Goal: Obtain resource: Download file/media

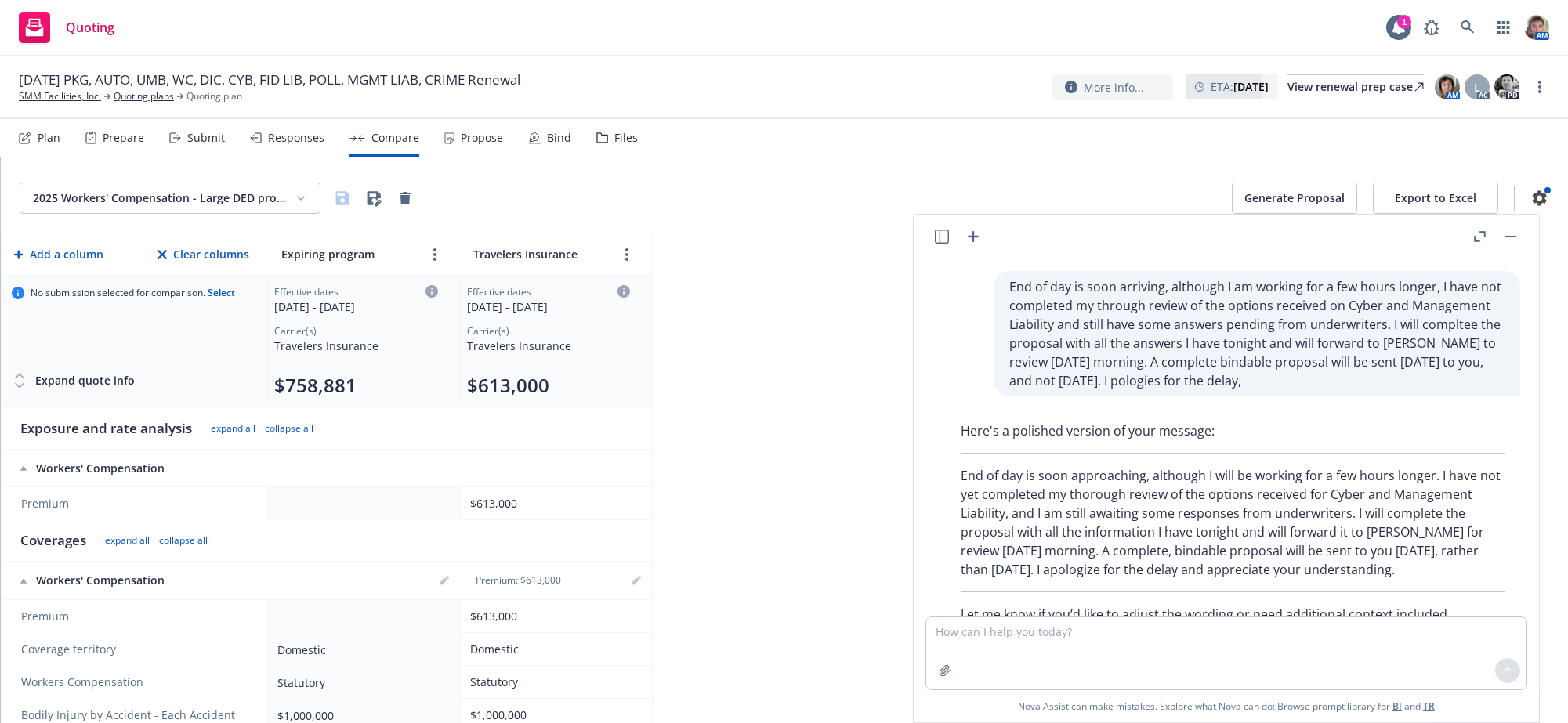
scroll to position [503, 0]
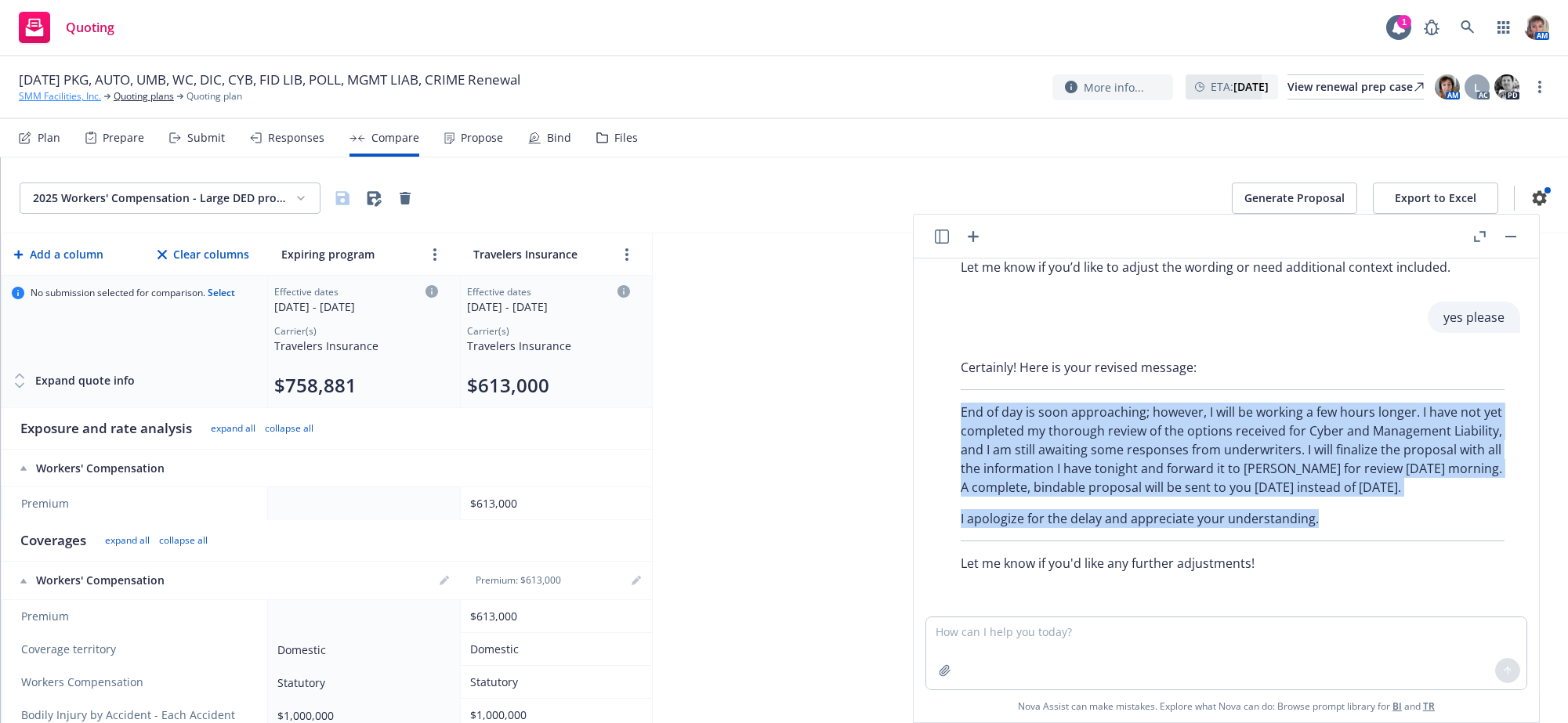
click at [66, 103] on link "SMM Facilities, Inc." at bounding box center [60, 96] width 83 height 14
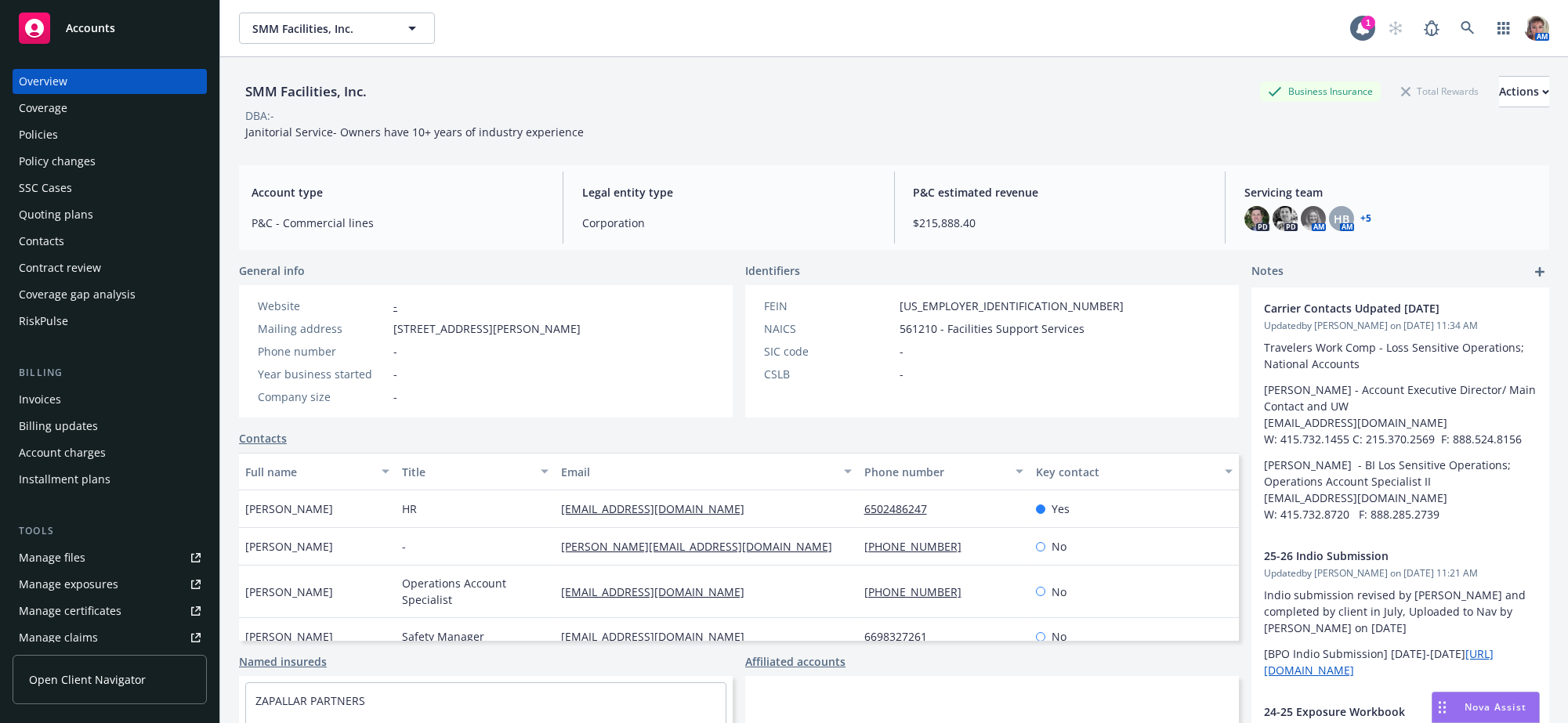
click at [91, 146] on div "Policies" at bounding box center [110, 135] width 182 height 25
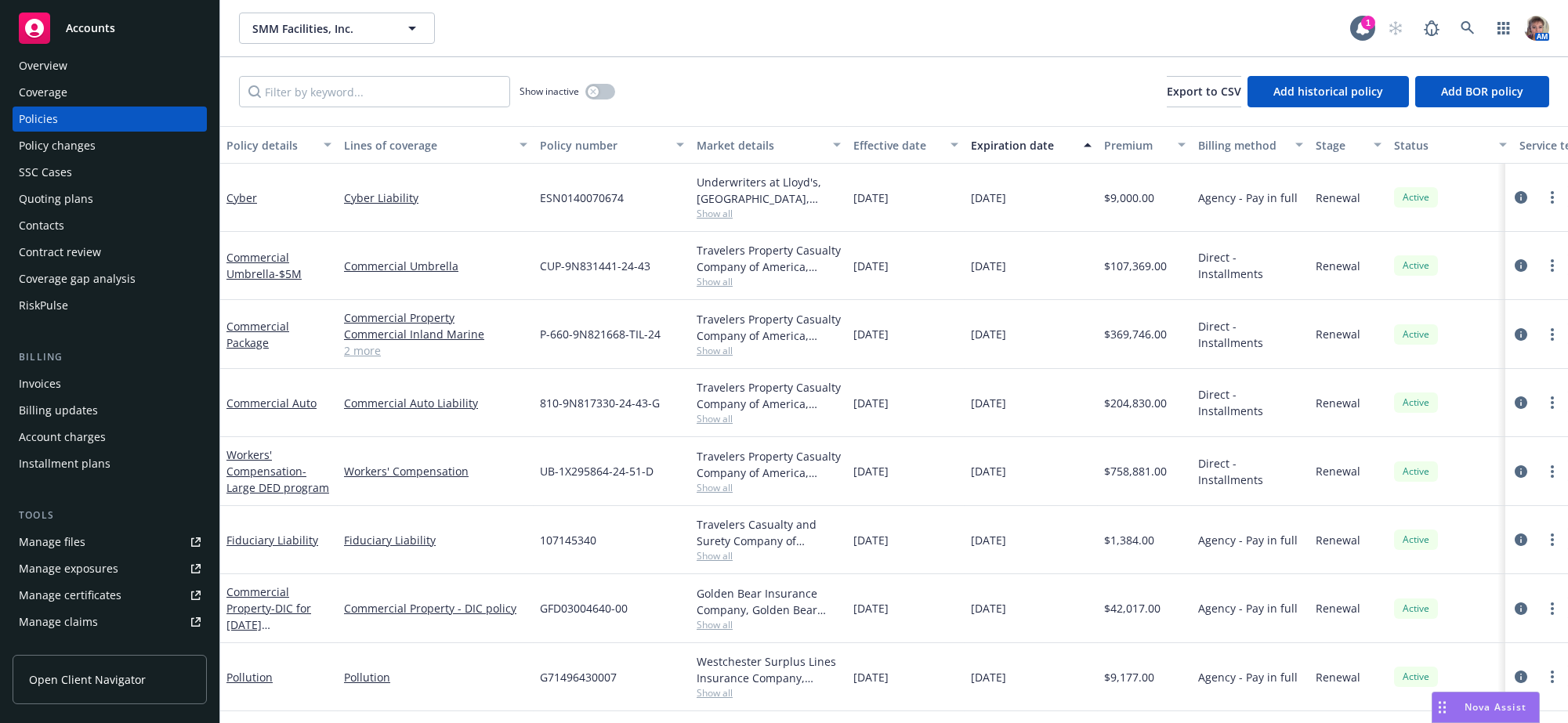
scroll to position [3, 0]
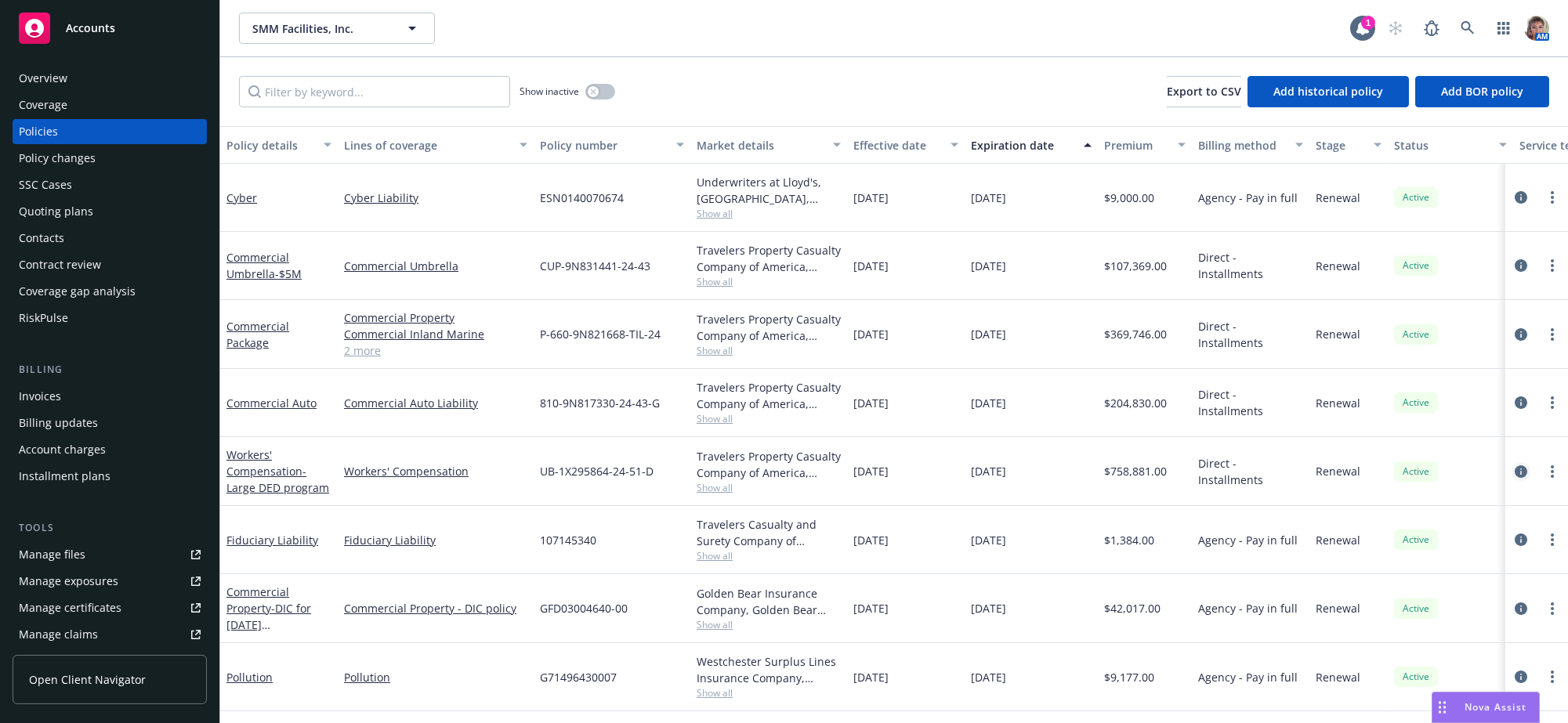
click at [1515, 478] on icon "circleInformation" at bounding box center [1521, 472] width 13 height 13
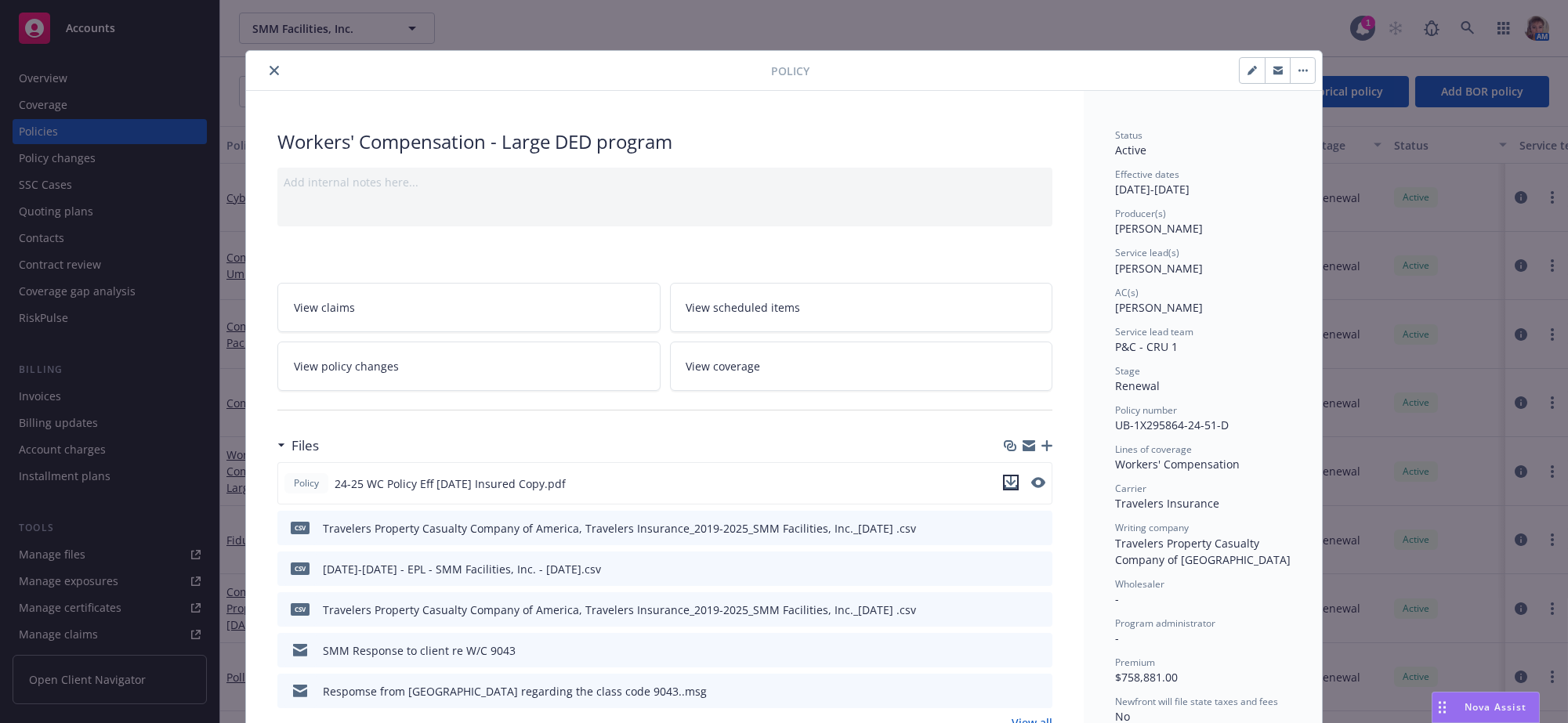
click at [1006, 485] on icon "download file" at bounding box center [1011, 481] width 10 height 10
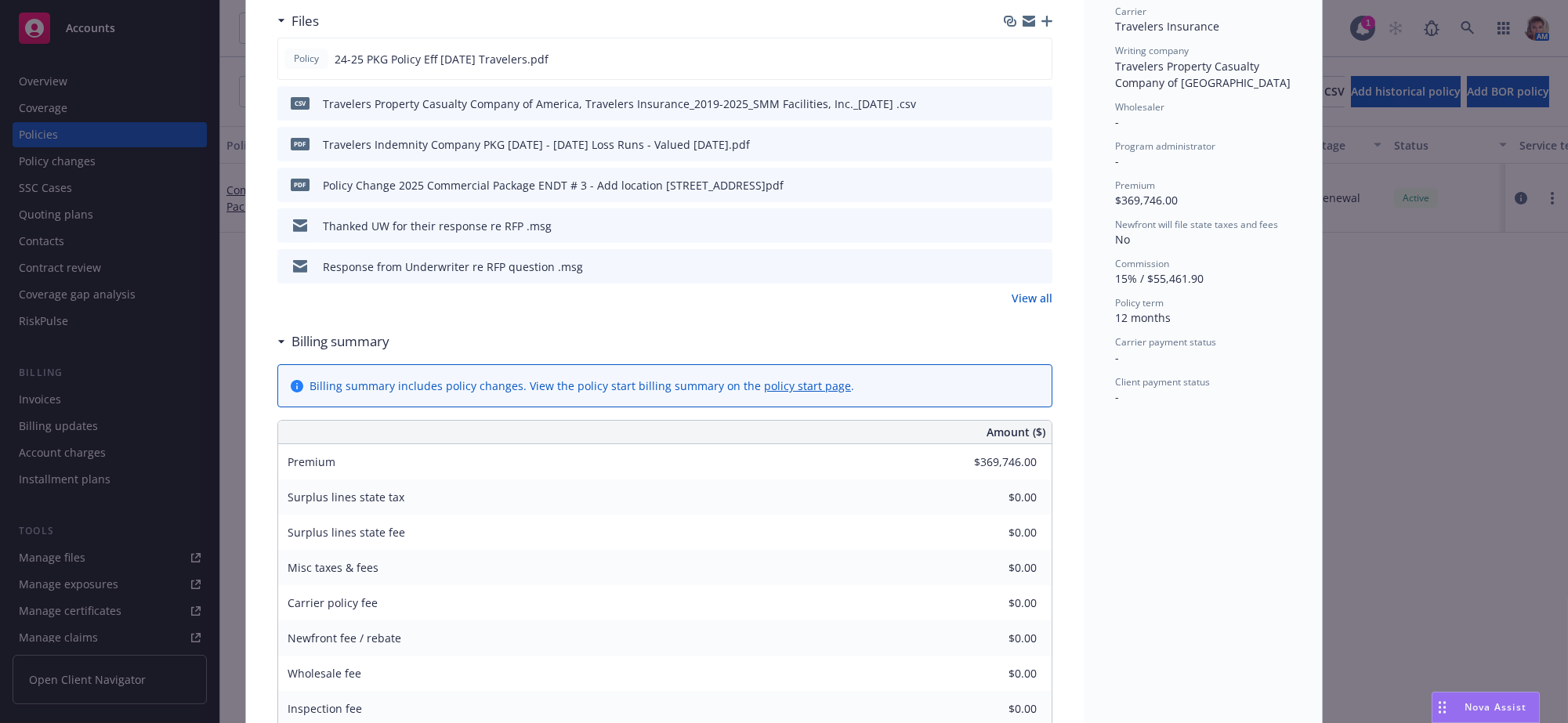
scroll to position [586, 0]
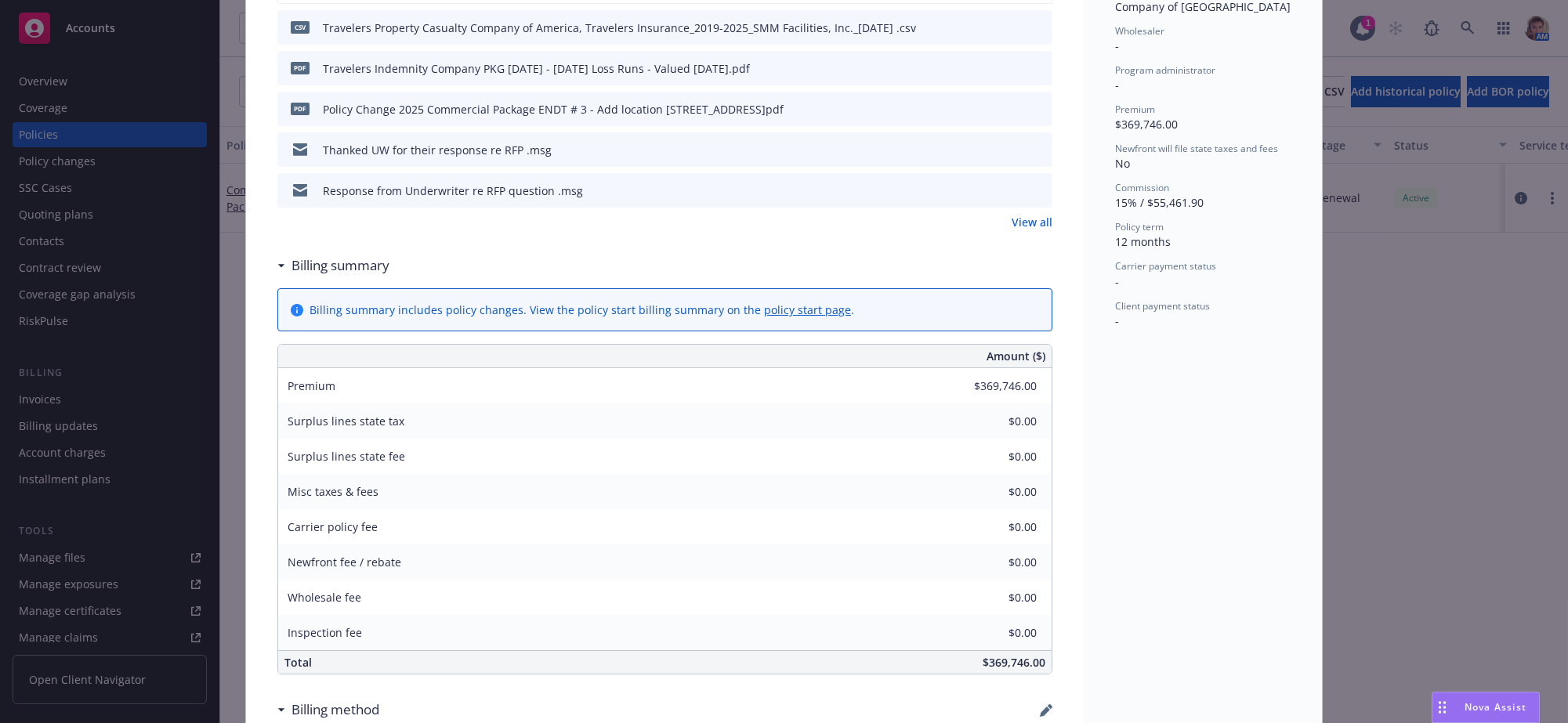
click at [1022, 230] on link "View all" at bounding box center [1032, 222] width 41 height 17
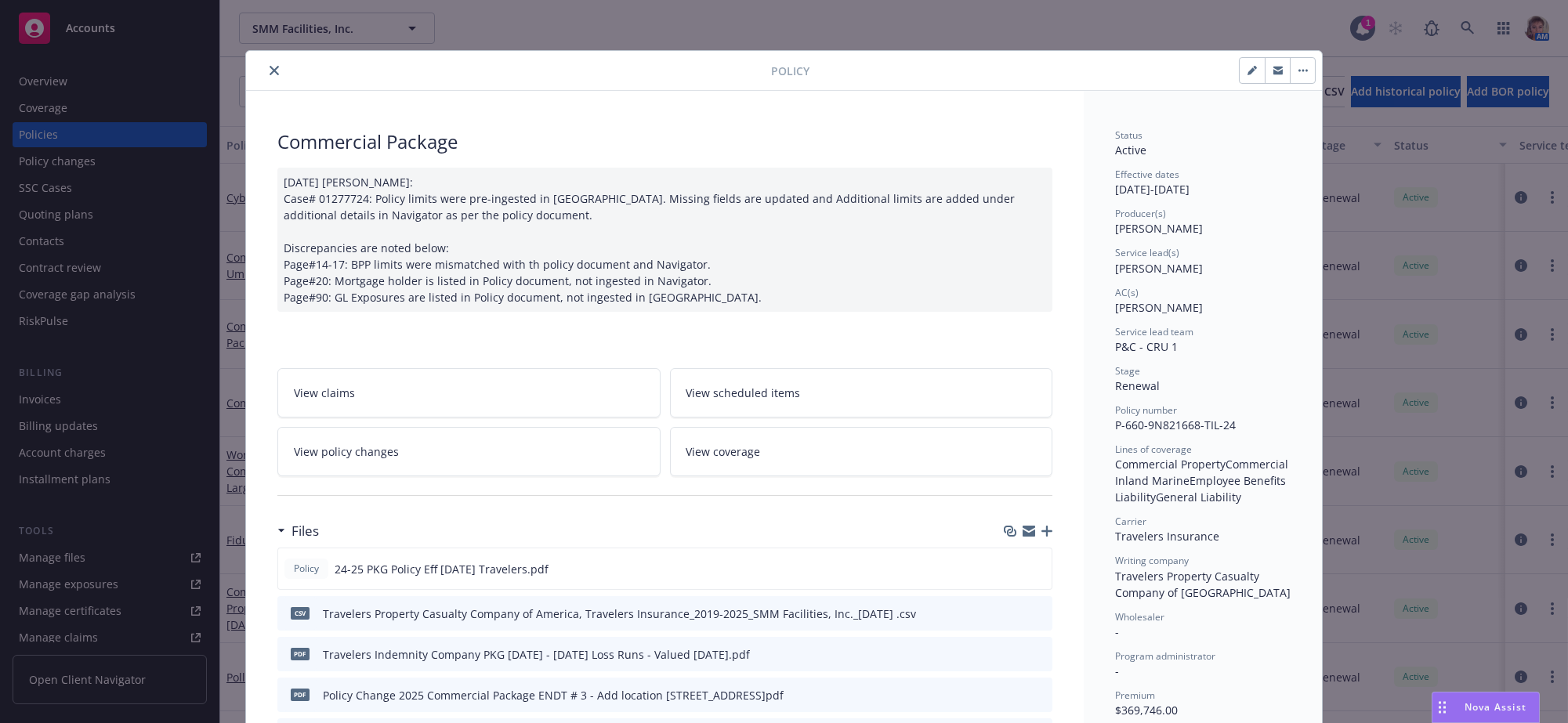
click at [269, 68] on icon "close" at bounding box center [274, 71] width 10 height 10
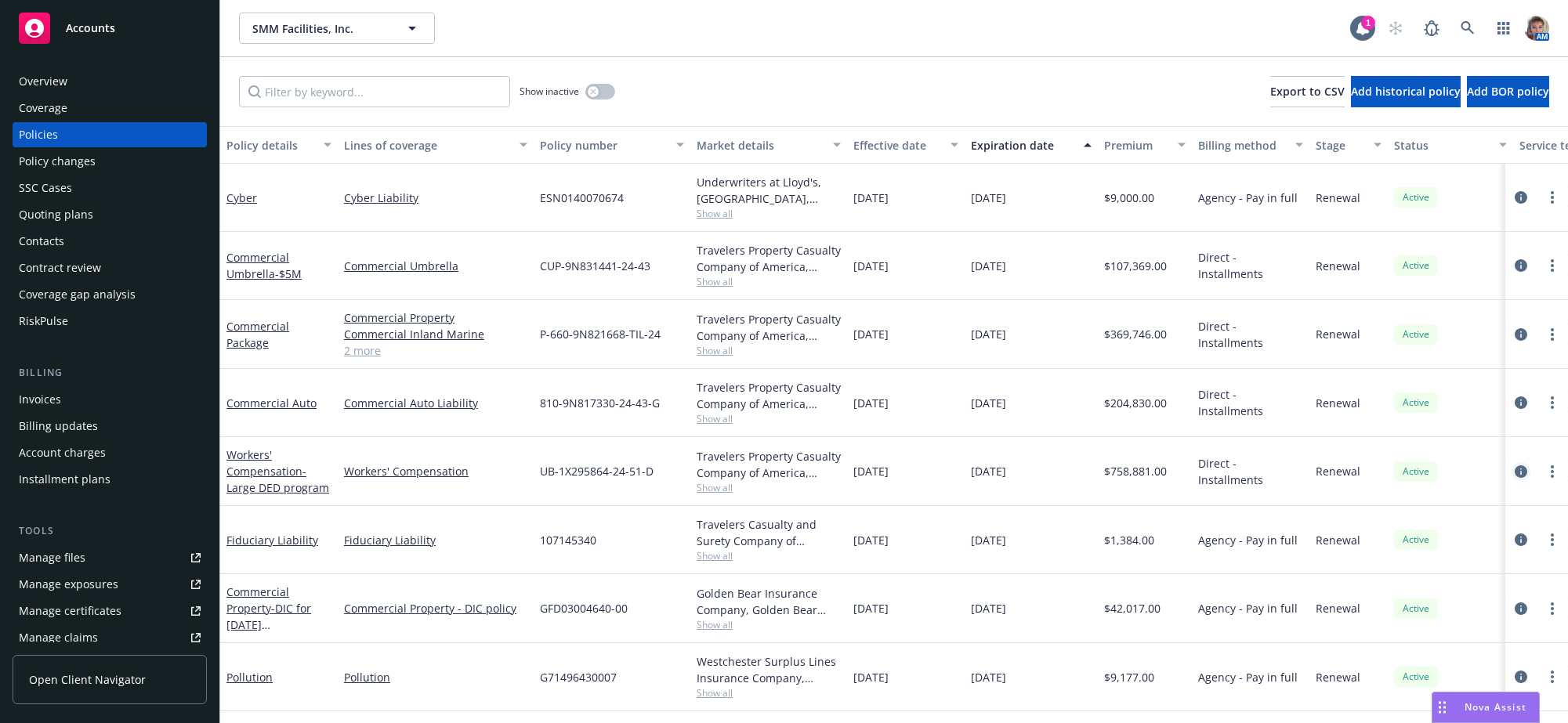
click at [1515, 478] on icon "circleInformation" at bounding box center [1521, 472] width 13 height 13
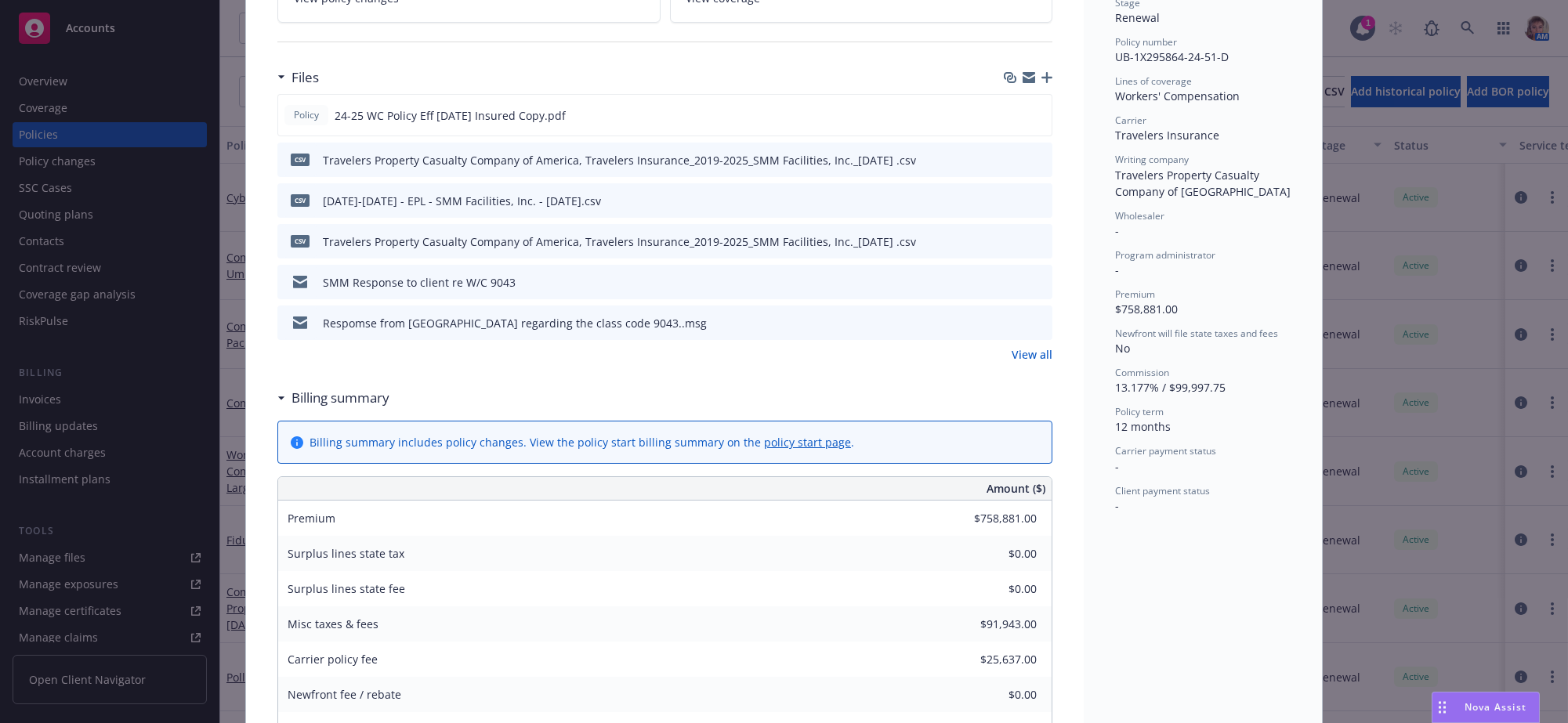
scroll to position [370, 0]
click at [1023, 361] on link "View all" at bounding box center [1032, 352] width 41 height 17
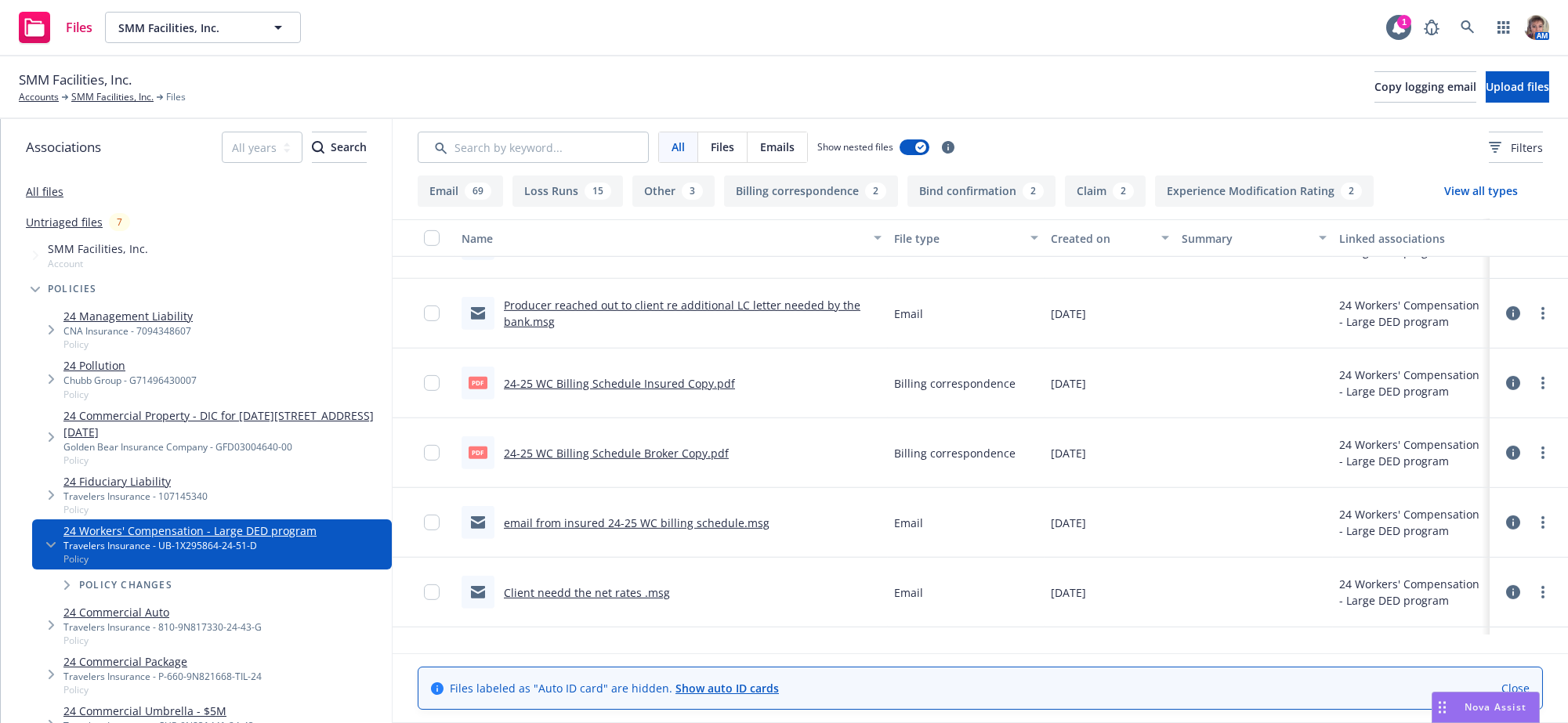
scroll to position [6521, 0]
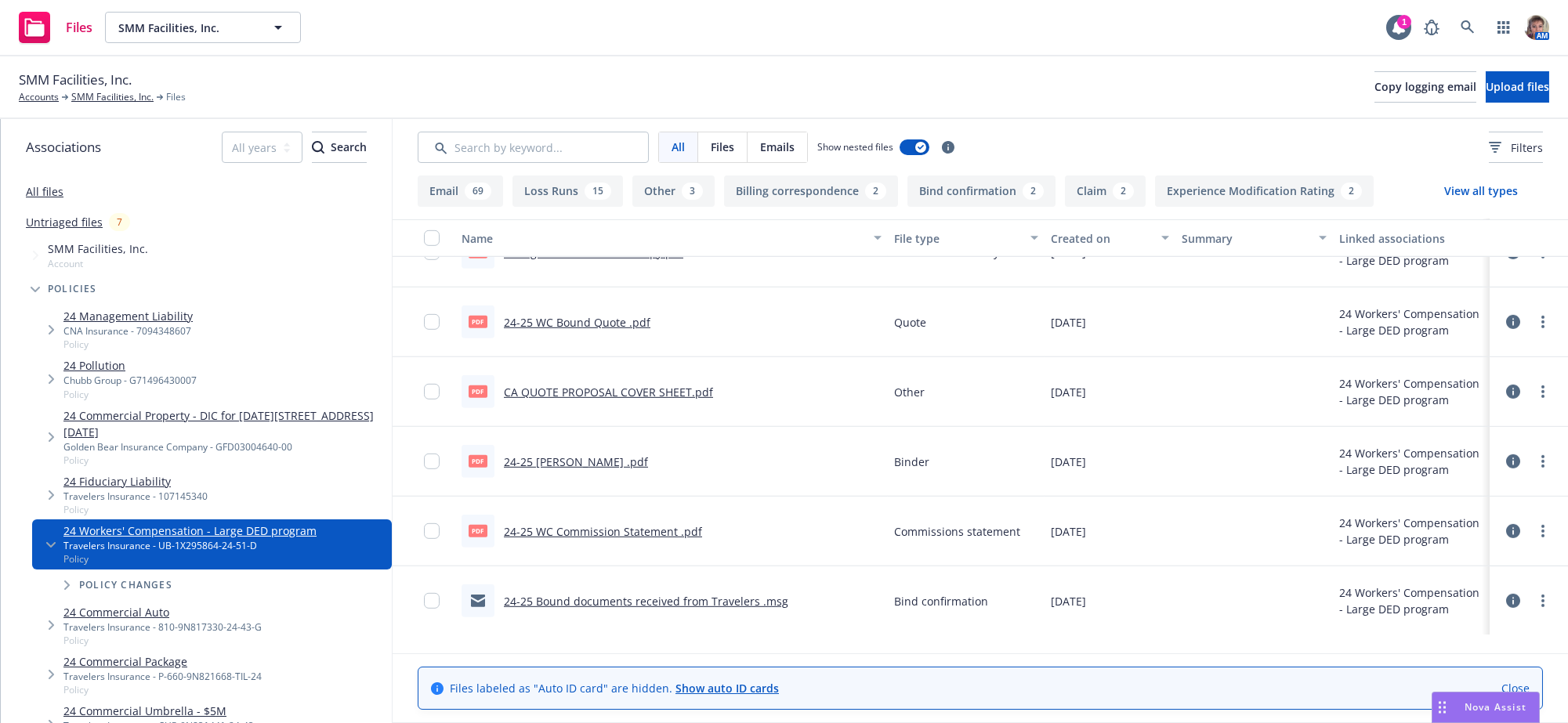
click at [537, 470] on link "24-25 WC Binder .pdf" at bounding box center [575, 462] width 144 height 15
click at [591, 330] on link "24-25 WC Bound Quote .pdf" at bounding box center [577, 322] width 146 height 15
click at [135, 110] on div "SMM Facilities, Inc. Accounts SMM Facilities, Inc. Files Copy logging email Upl…" at bounding box center [784, 87] width 1568 height 63
click at [134, 104] on link "SMM Facilities, Inc." at bounding box center [113, 97] width 83 height 14
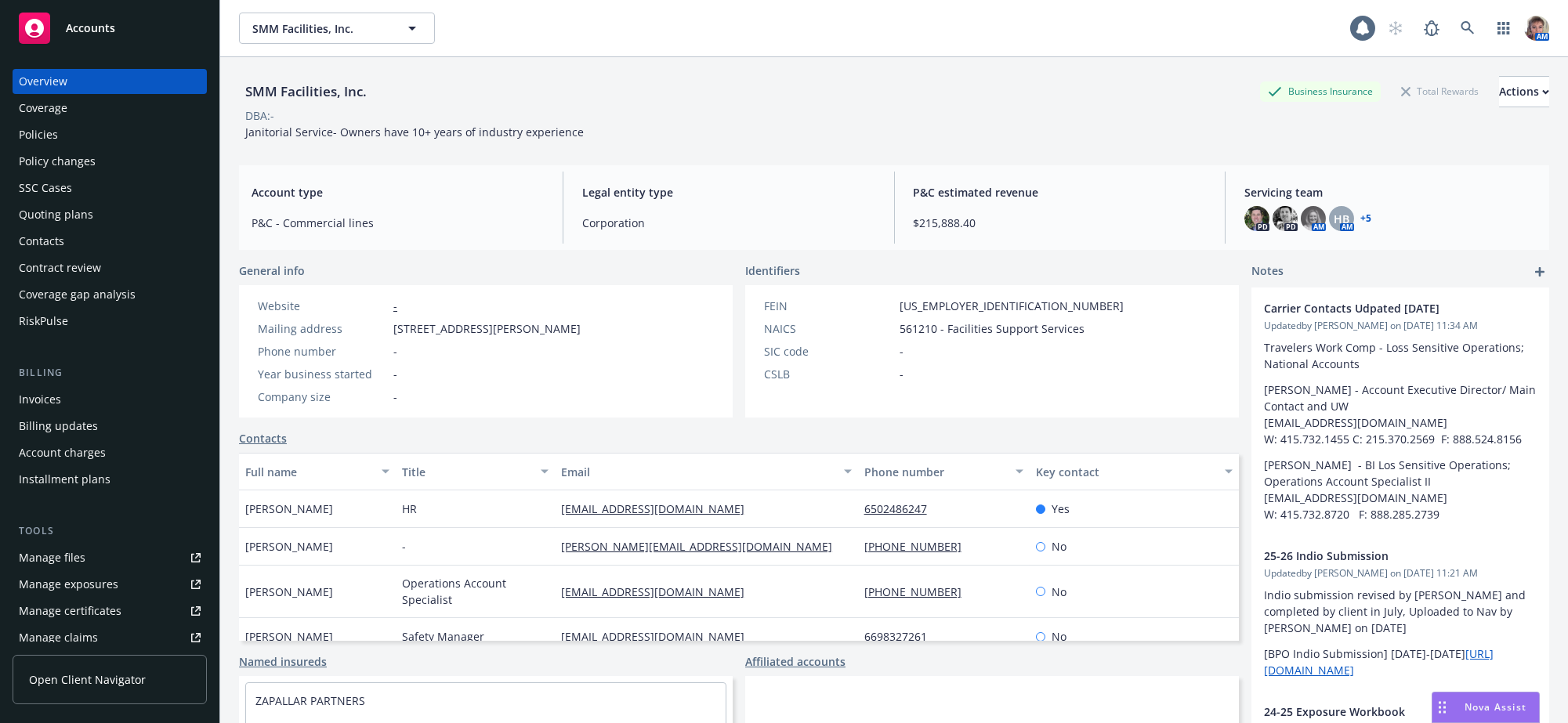
click at [70, 147] on div "Policies" at bounding box center [110, 135] width 182 height 25
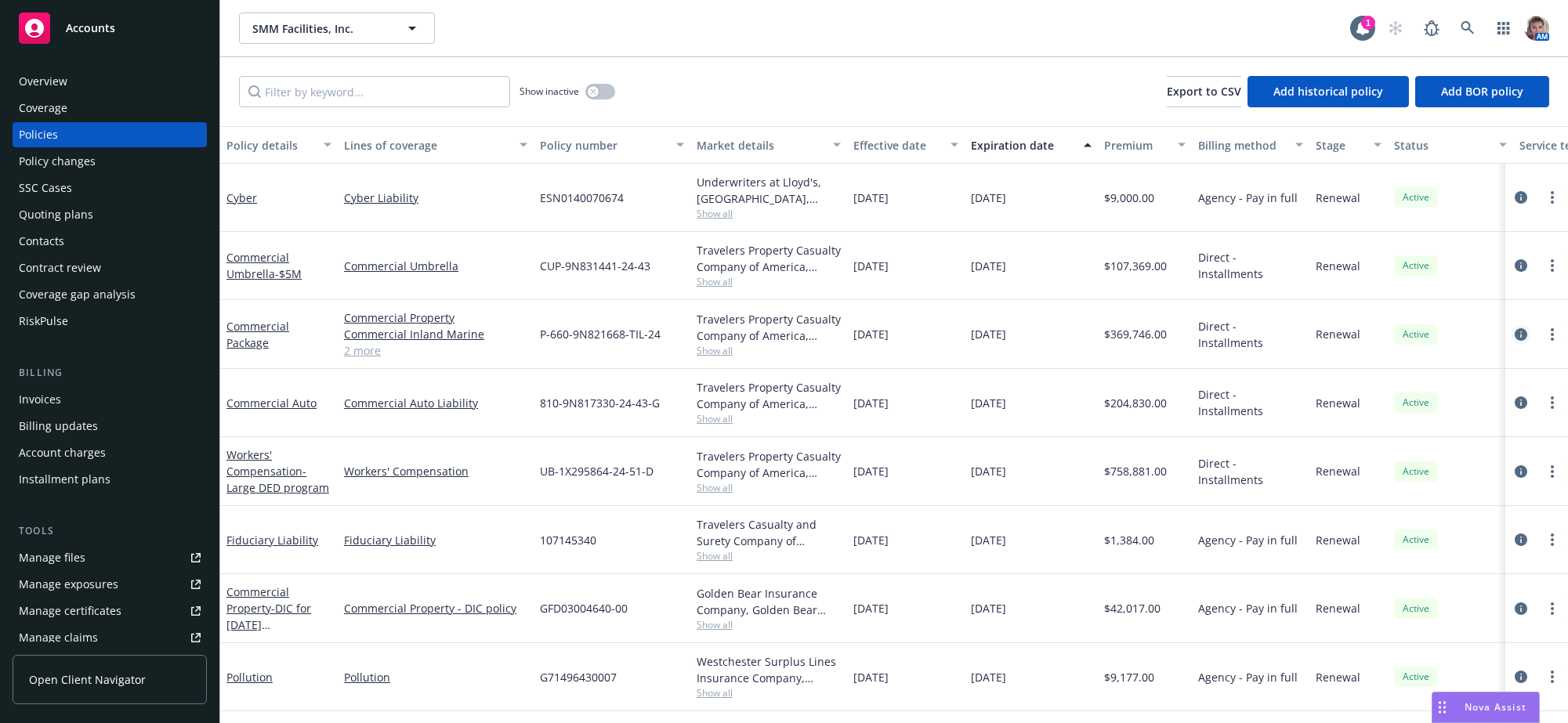
click at [1515, 341] on icon "circleInformation" at bounding box center [1521, 334] width 13 height 13
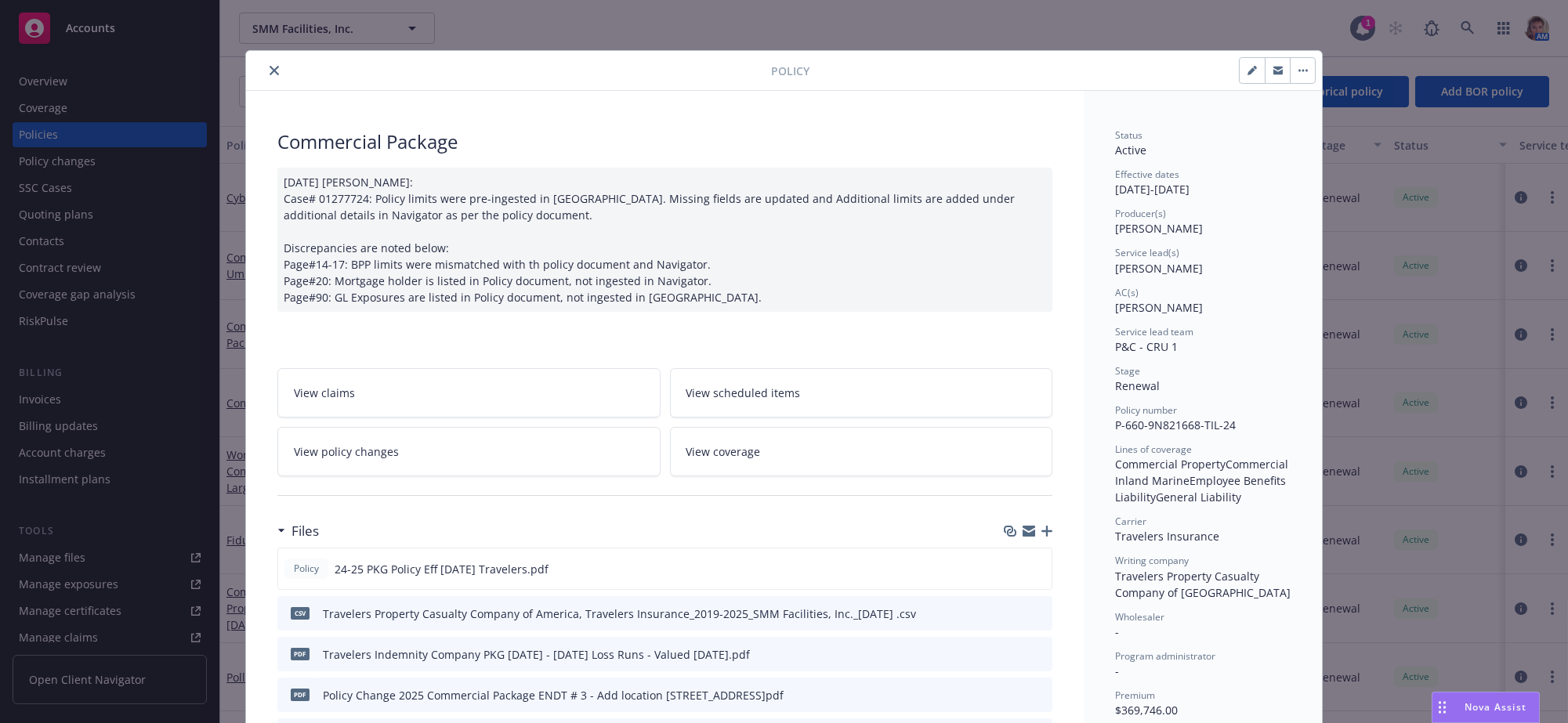
click at [435, 468] on link "View policy changes" at bounding box center [469, 451] width 383 height 49
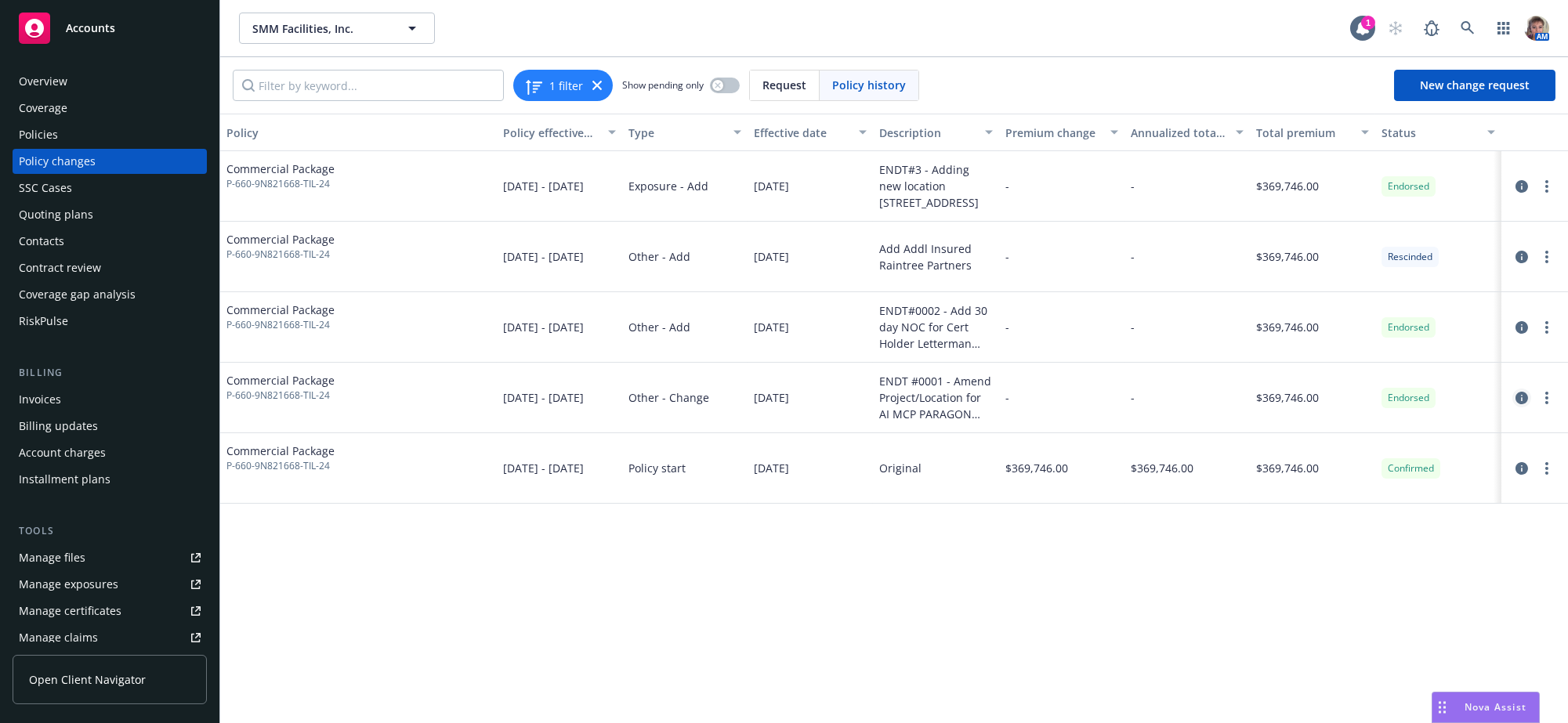
click at [1526, 404] on icon "circleInformation" at bounding box center [1522, 398] width 13 height 13
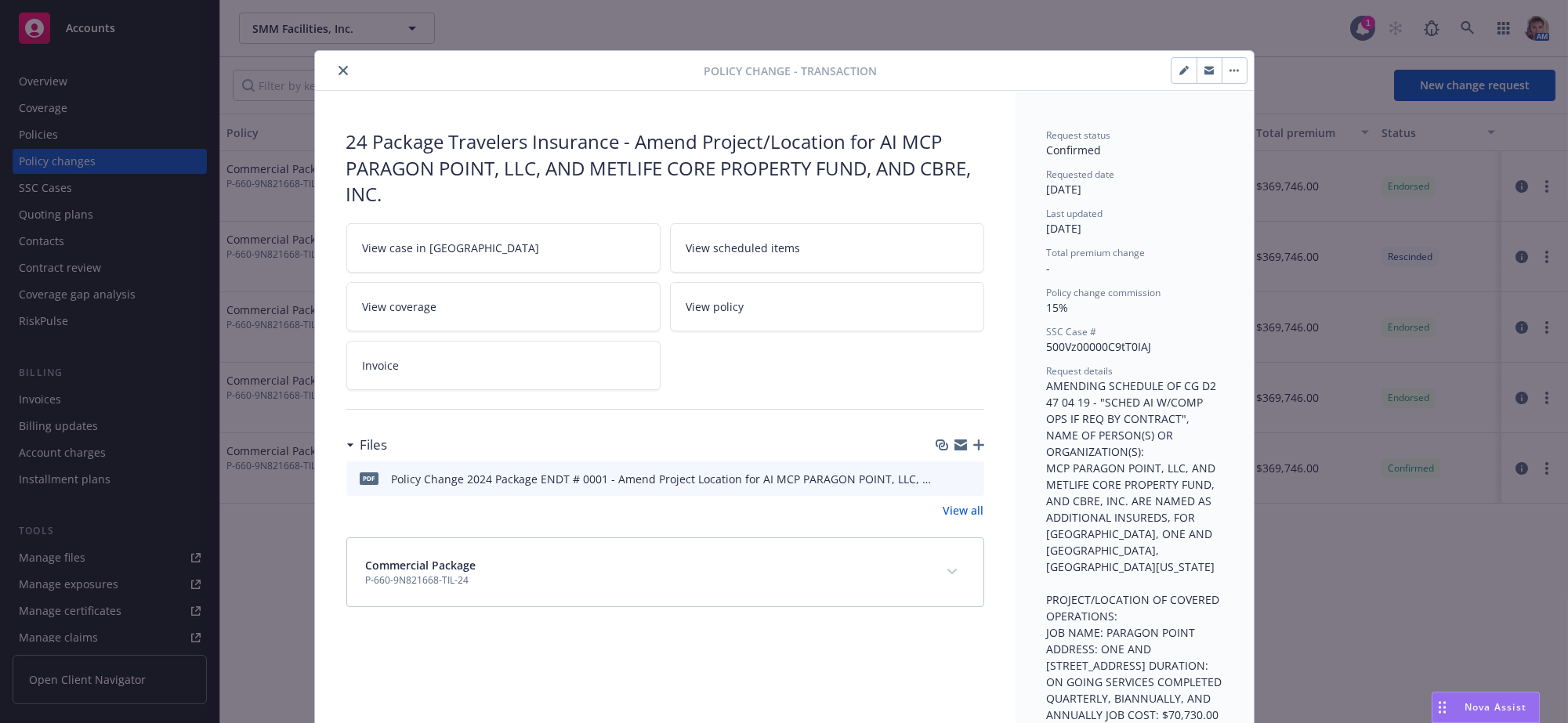
scroll to position [47, 0]
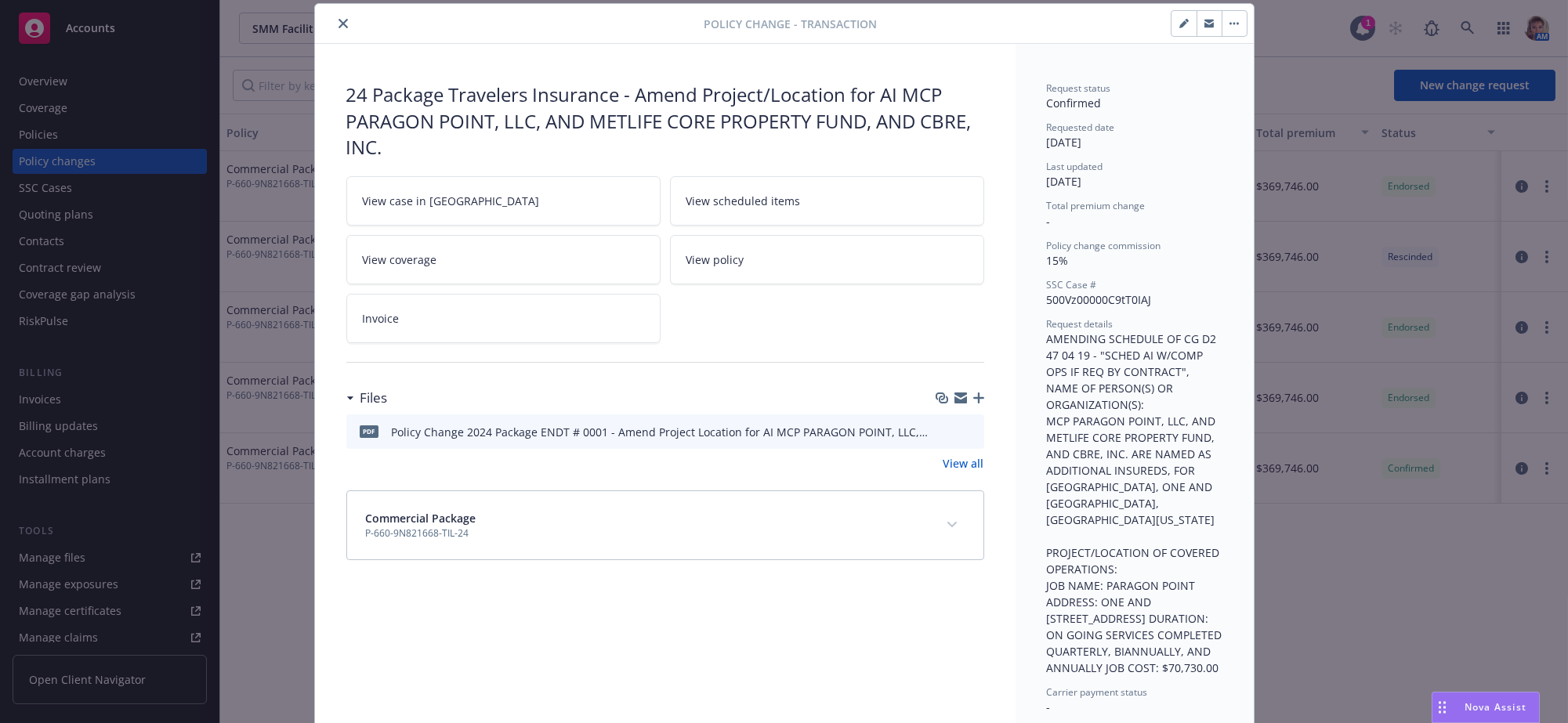
click at [937, 437] on icon "download file" at bounding box center [943, 435] width 13 height 4
click at [334, 21] on button "close" at bounding box center [343, 24] width 19 height 19
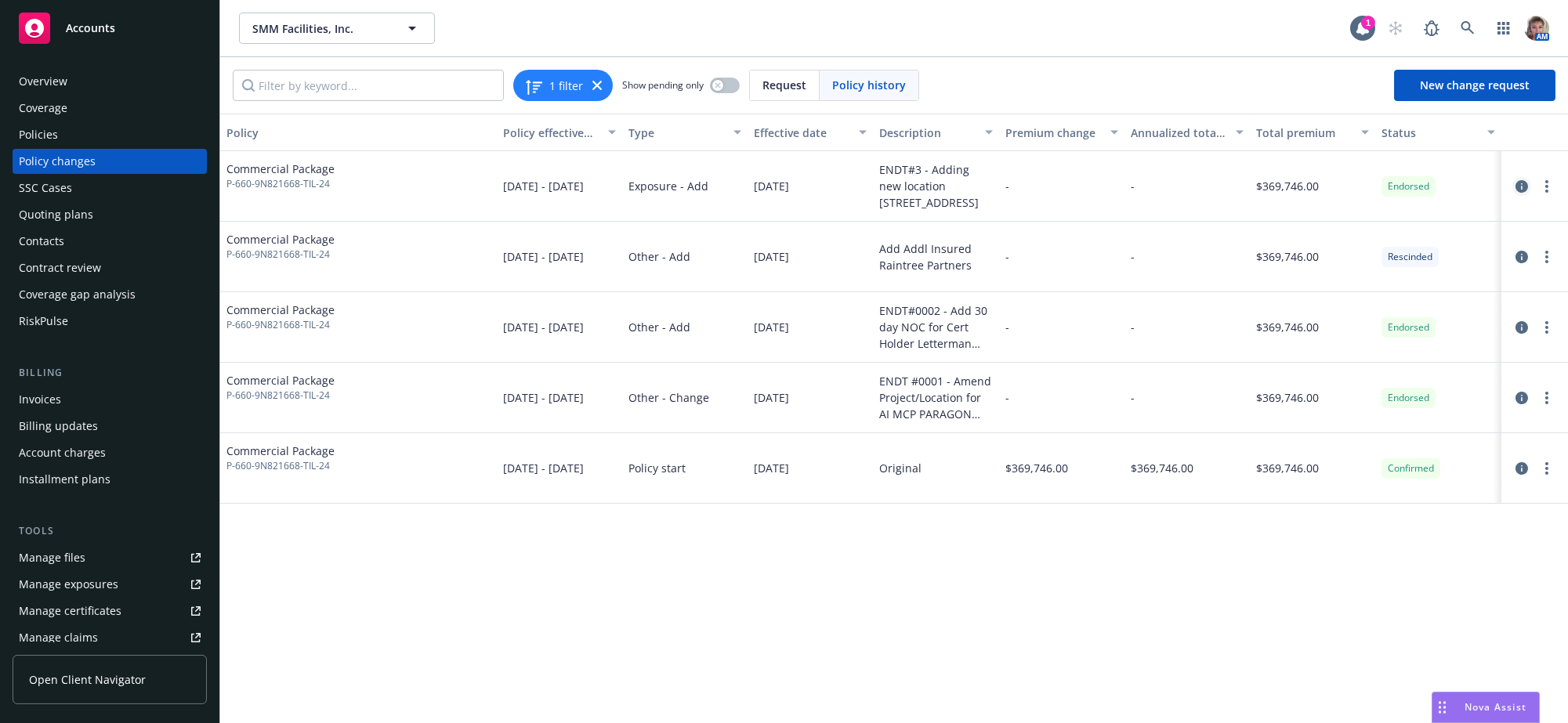
click at [1528, 193] on icon "circleInformation" at bounding box center [1522, 187] width 13 height 13
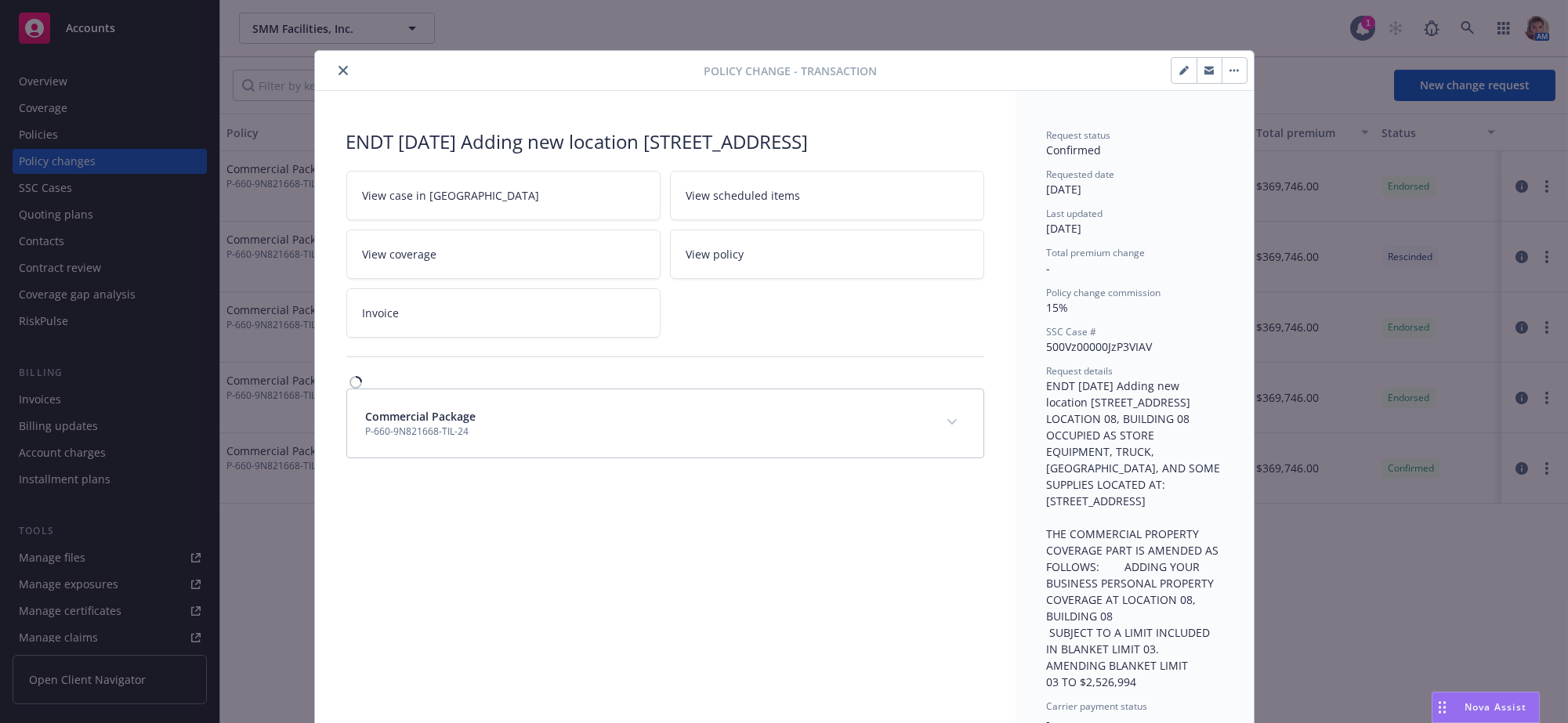
scroll to position [47, 0]
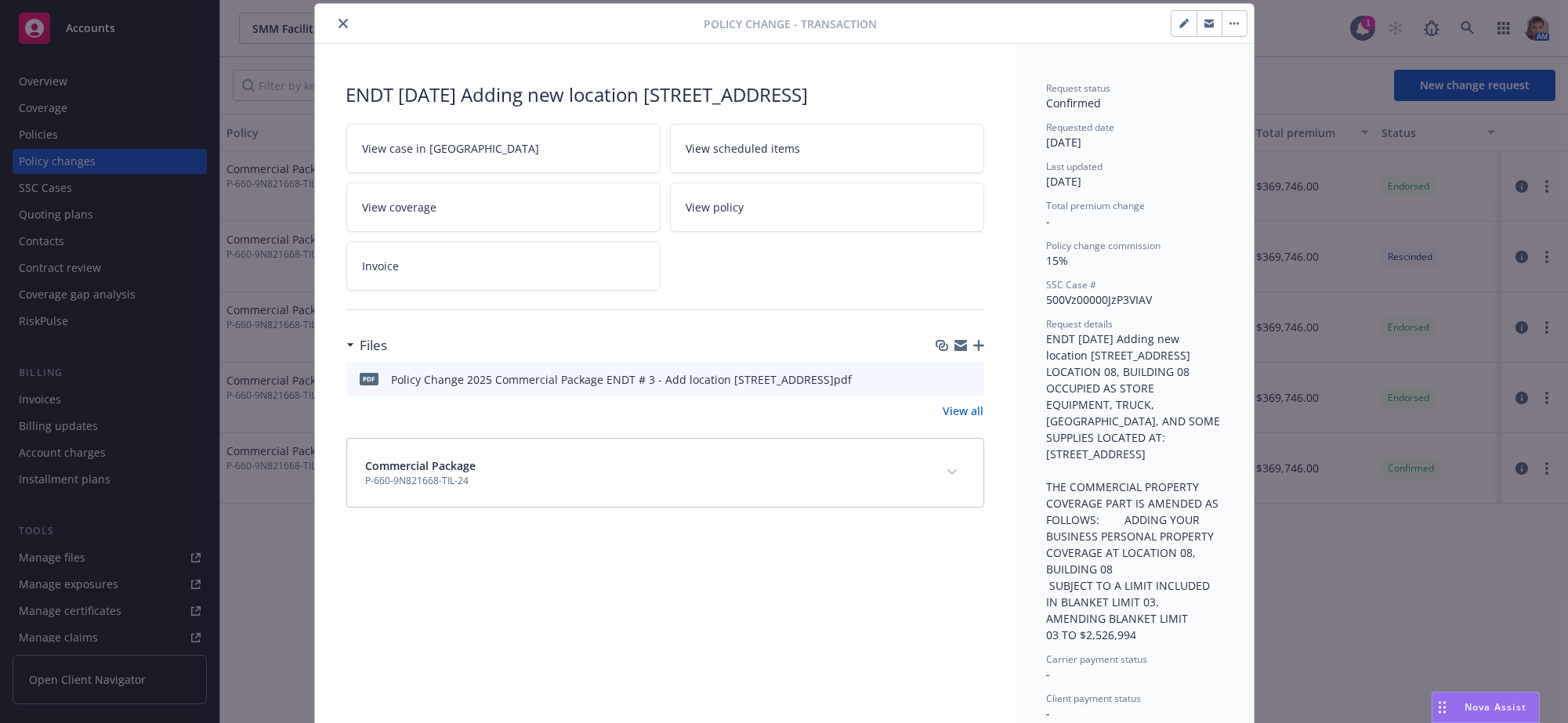
click at [937, 385] on icon "download file" at bounding box center [943, 378] width 13 height 13
click at [335, 19] on button "close" at bounding box center [343, 24] width 19 height 19
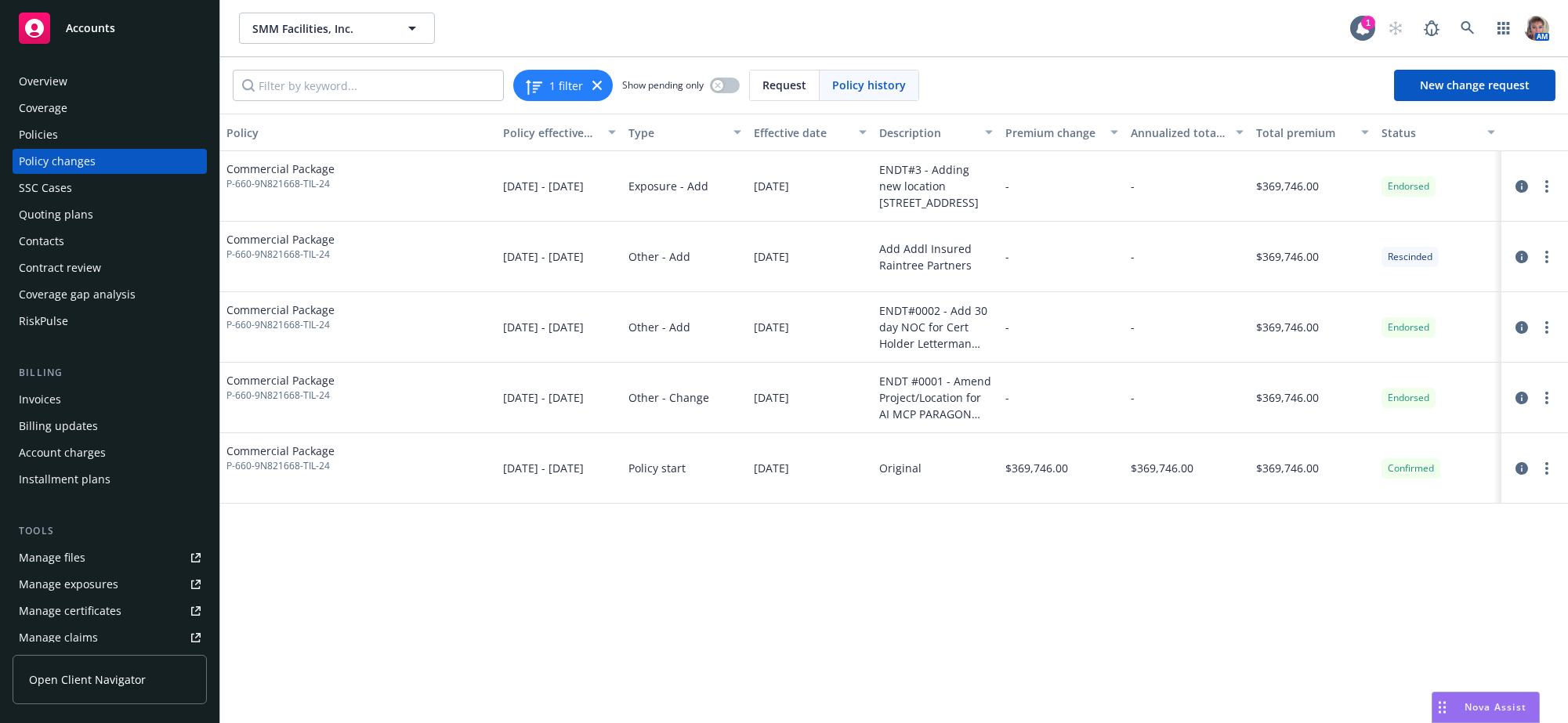
click at [71, 147] on div "Policies" at bounding box center [110, 135] width 182 height 25
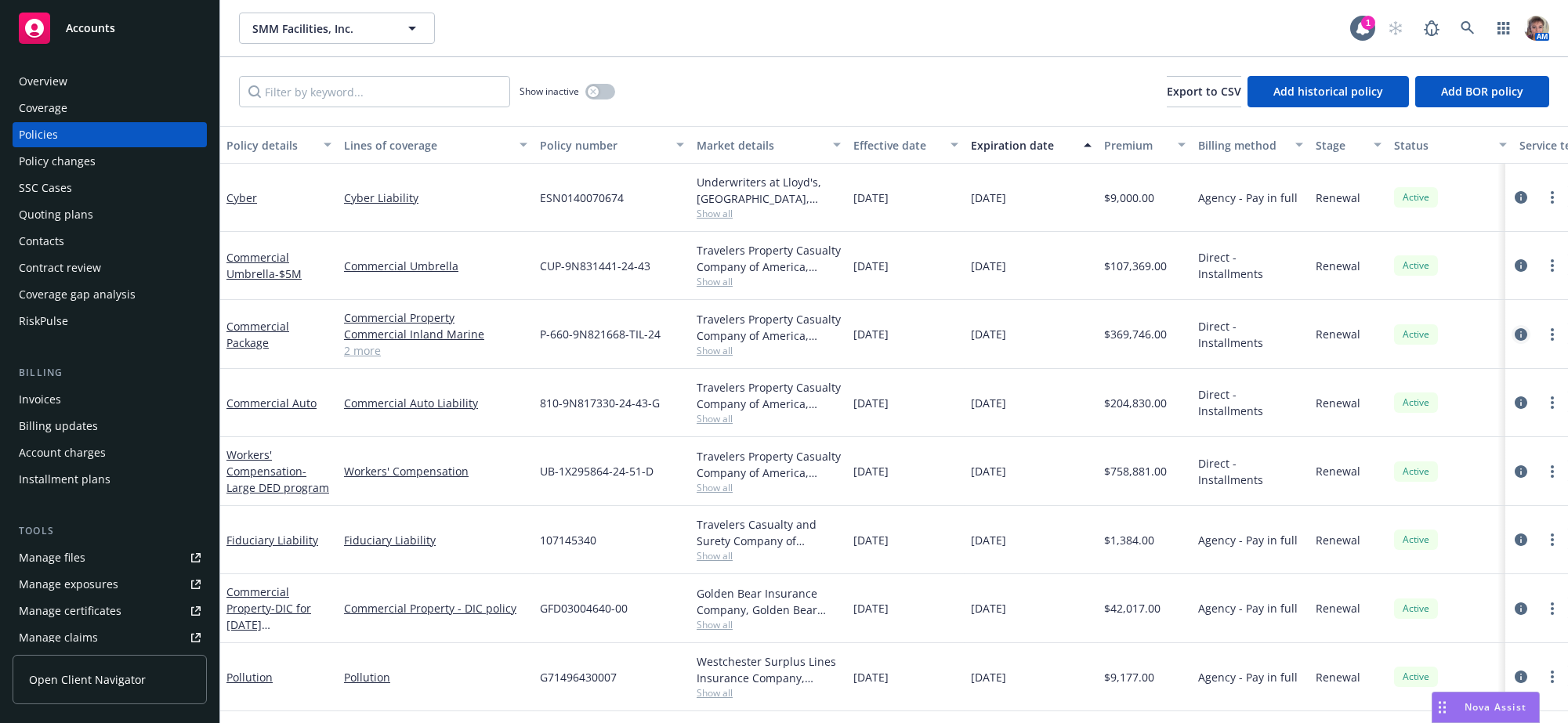
click at [1515, 341] on icon "circleInformation" at bounding box center [1521, 334] width 13 height 13
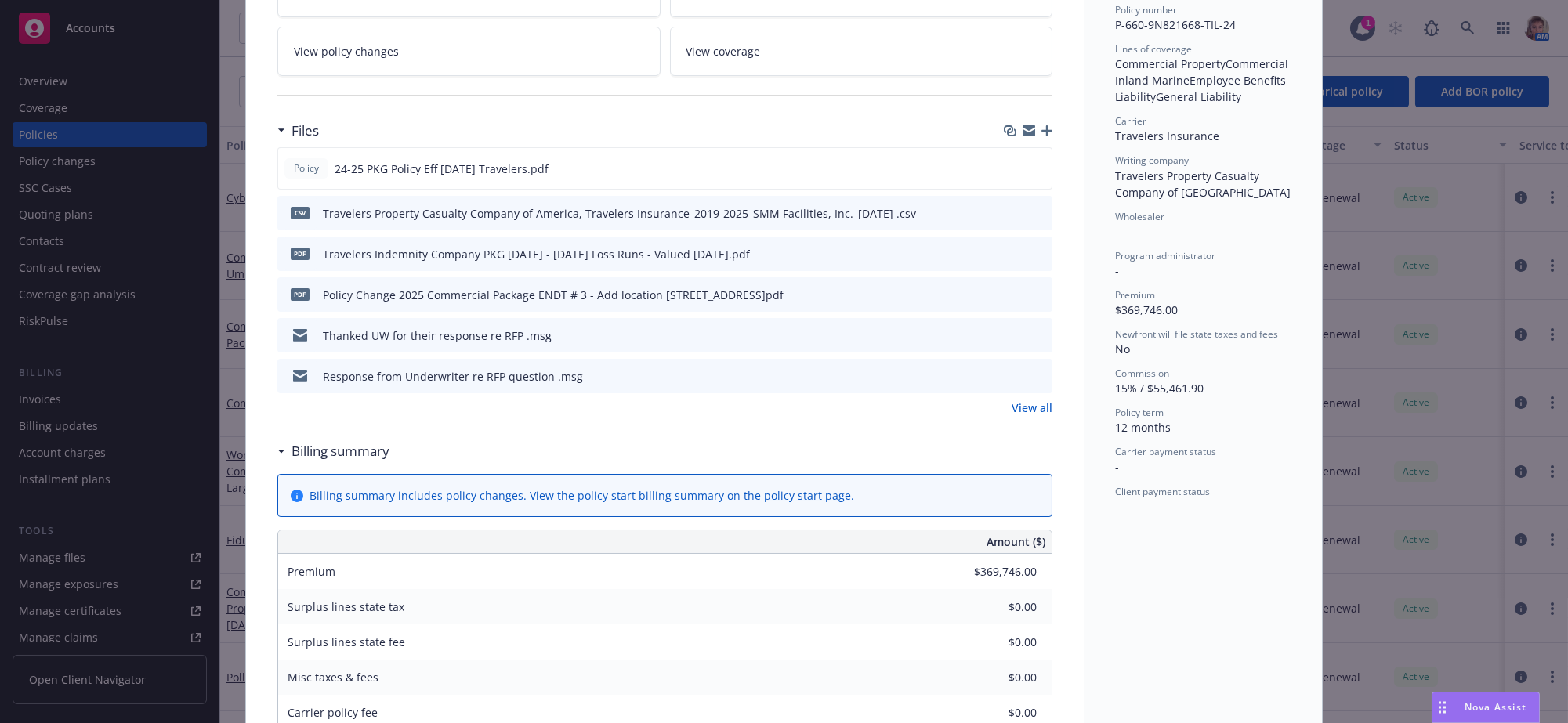
scroll to position [443, 0]
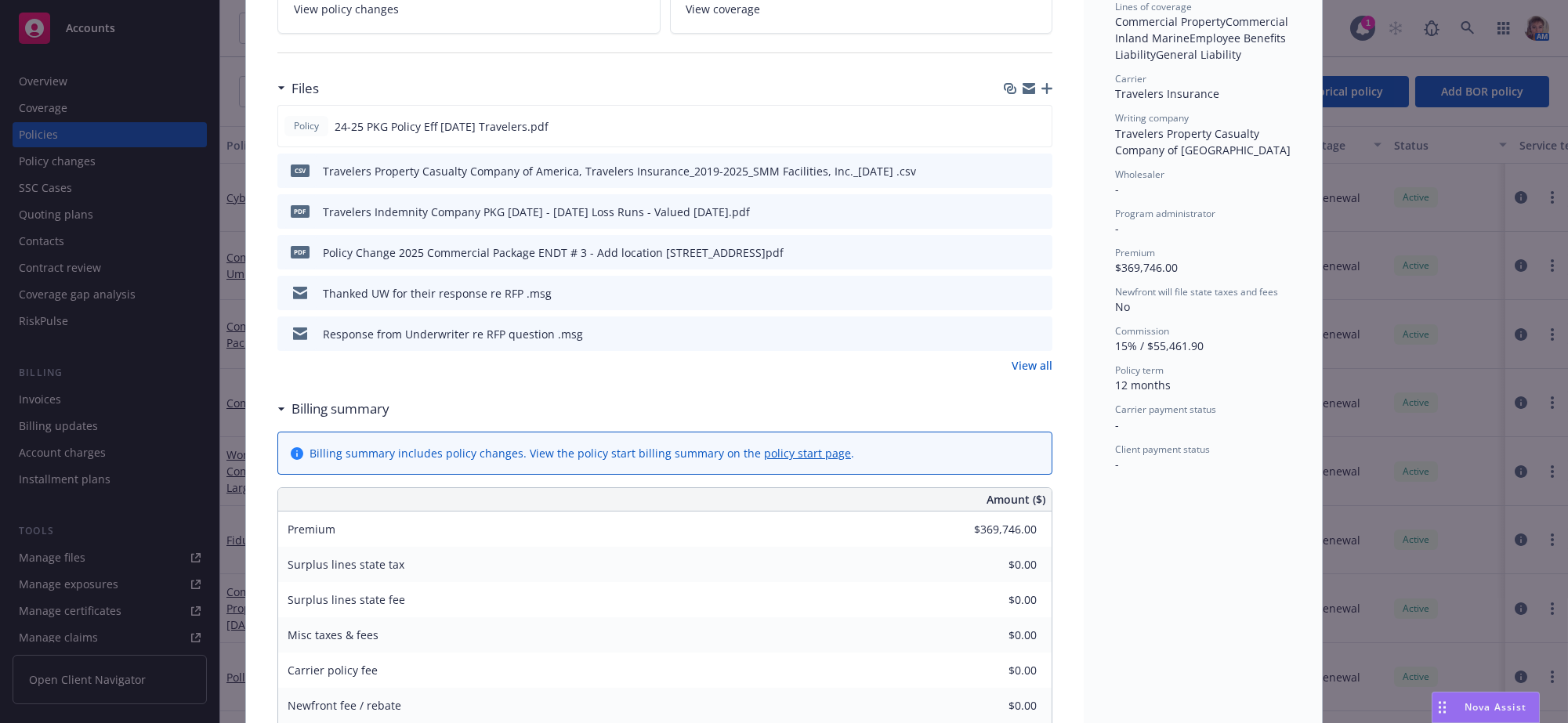
click at [1032, 373] on link "View all" at bounding box center [1032, 365] width 41 height 17
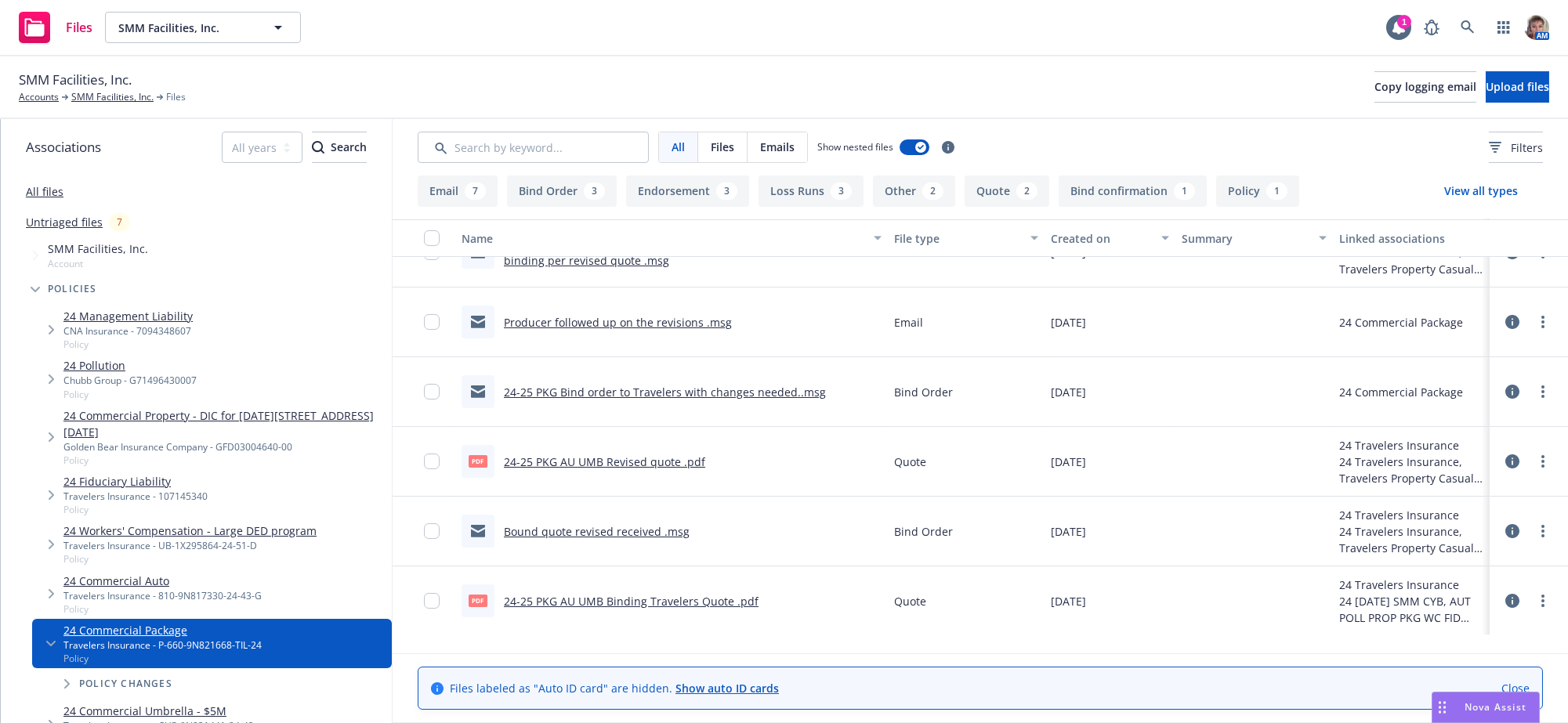
scroll to position [1165, 0]
click at [614, 468] on link "24-25 PKG AU UMB Revised quote .pdf" at bounding box center [604, 460] width 201 height 15
click at [105, 104] on link "SMM Facilities, Inc." at bounding box center [113, 97] width 83 height 14
